Goal: Transaction & Acquisition: Purchase product/service

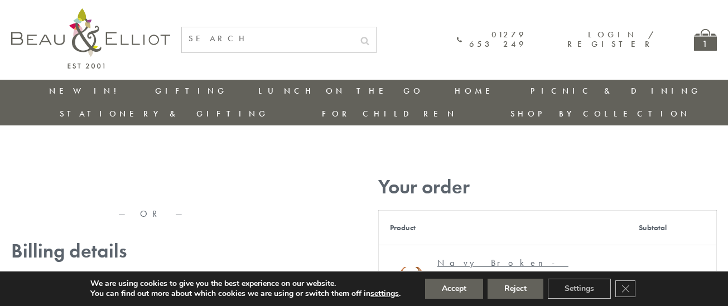
type input "[EMAIL_ADDRESS][DOMAIN_NAME]"
type input "[PERSON_NAME]"
type input "23, [GEOGRAPHIC_DATA], [GEOGRAPHIC_DATA]"
type input "[GEOGRAPHIC_DATA]"
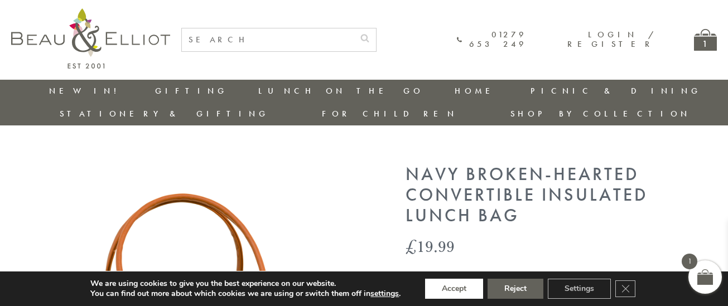
click at [454, 289] on button "Accept" at bounding box center [454, 289] width 58 height 20
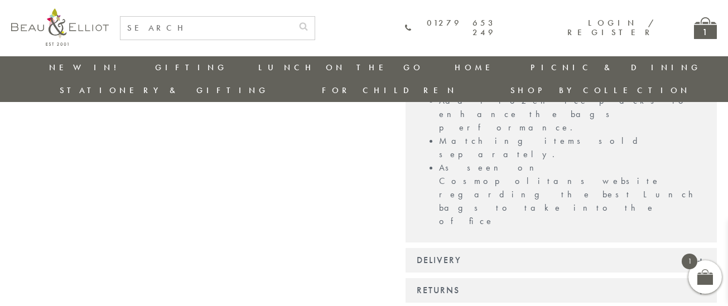
scroll to position [1084, 0]
